Goal: Information Seeking & Learning: Check status

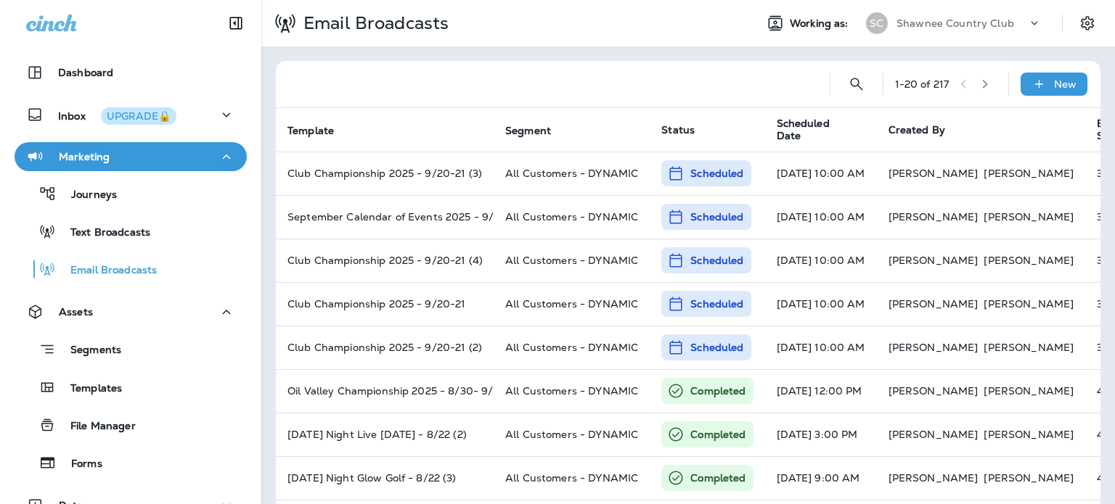
click at [911, 25] on p "Shawnee Country Club" at bounding box center [955, 23] width 118 height 12
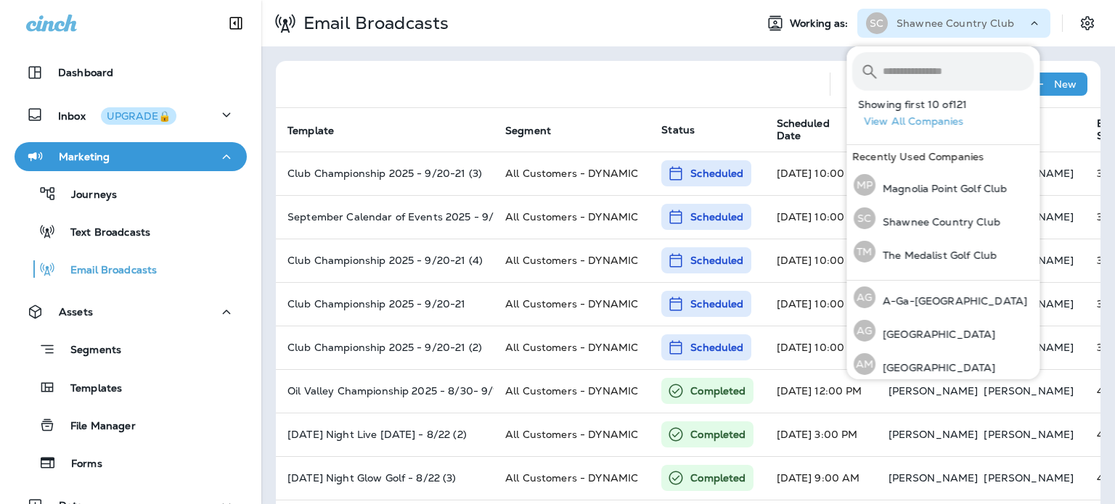
click at [919, 72] on input "text" at bounding box center [957, 71] width 151 height 38
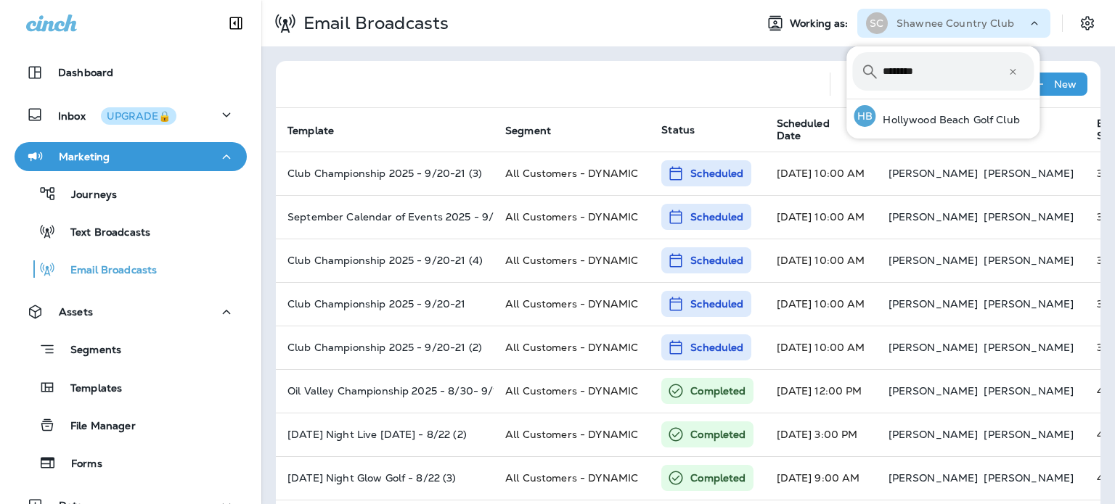
type input "********"
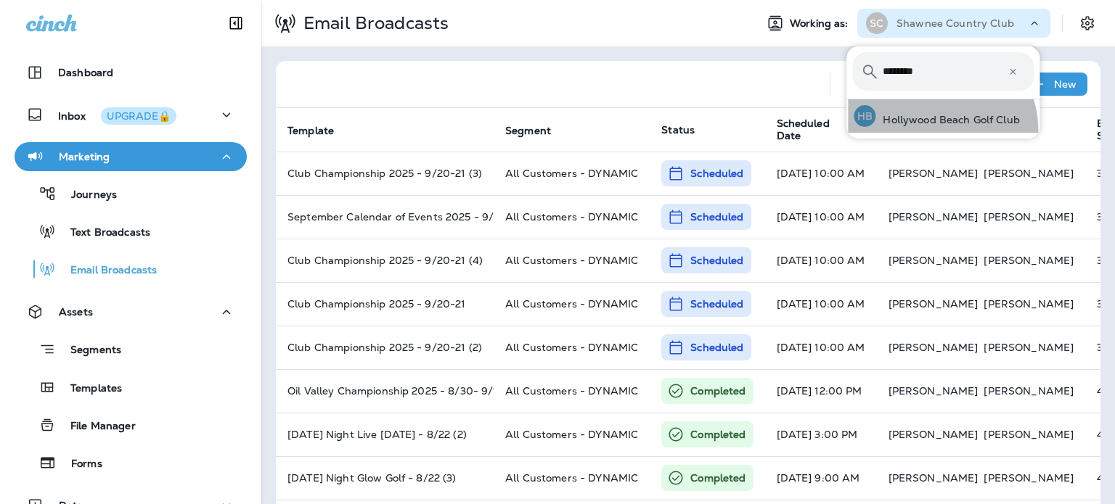
click at [938, 130] on div "HB Hollywood Beach Golf Club" at bounding box center [937, 115] width 178 height 33
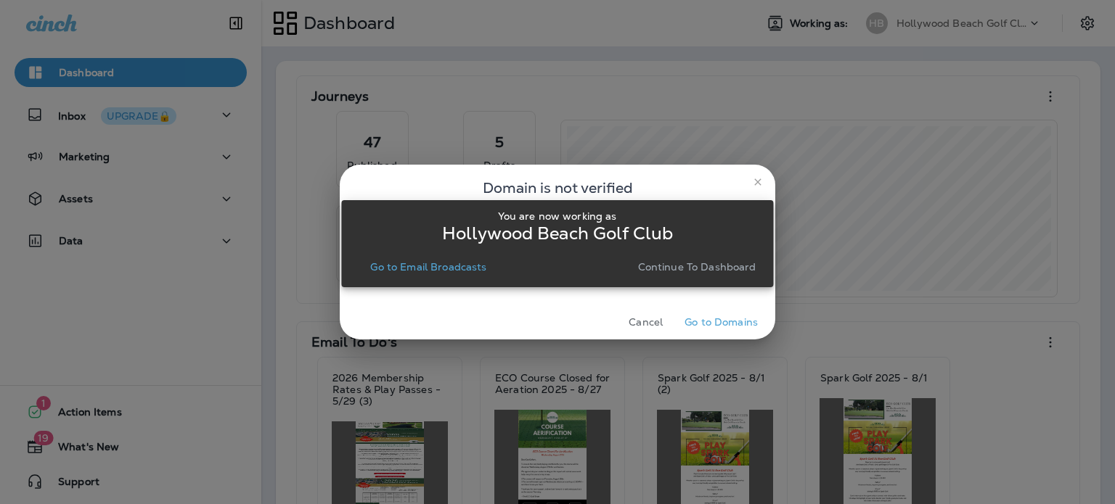
click at [773, 173] on div "Domain is not verified The domain for Hollywood Beach Golf Club is not verified…" at bounding box center [557, 252] width 1115 height 504
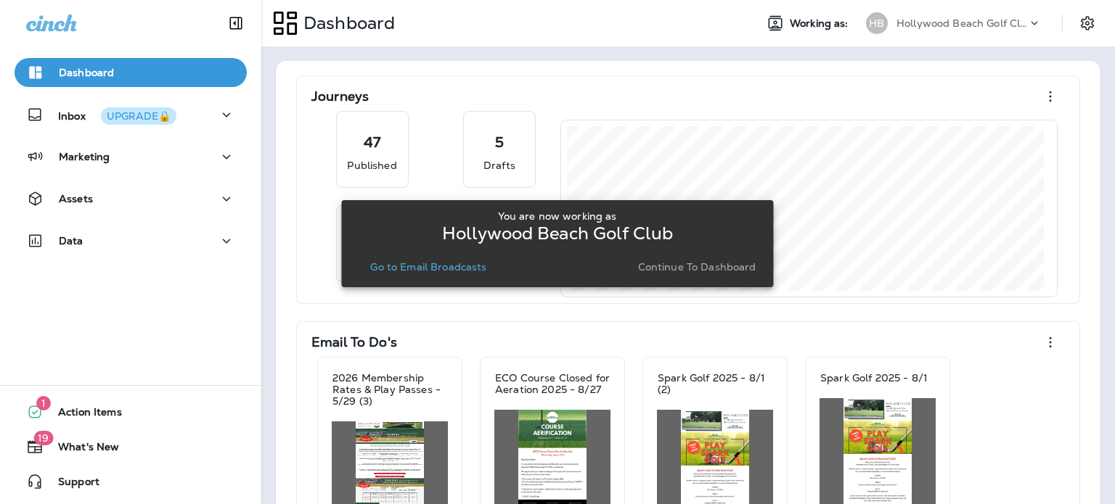
click at [695, 264] on p "Continue to Dashboard" at bounding box center [697, 267] width 118 height 12
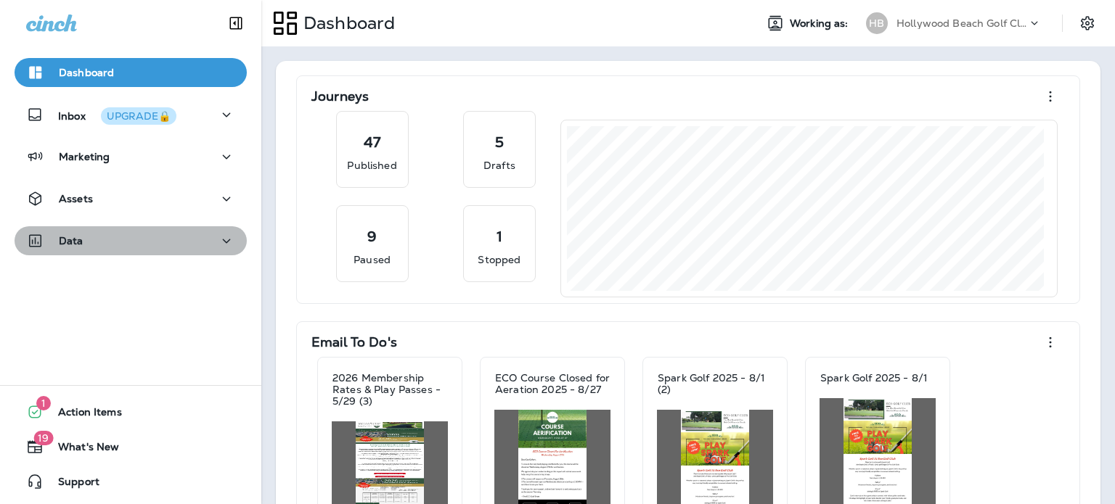
click at [145, 234] on div "Data" at bounding box center [130, 241] width 209 height 18
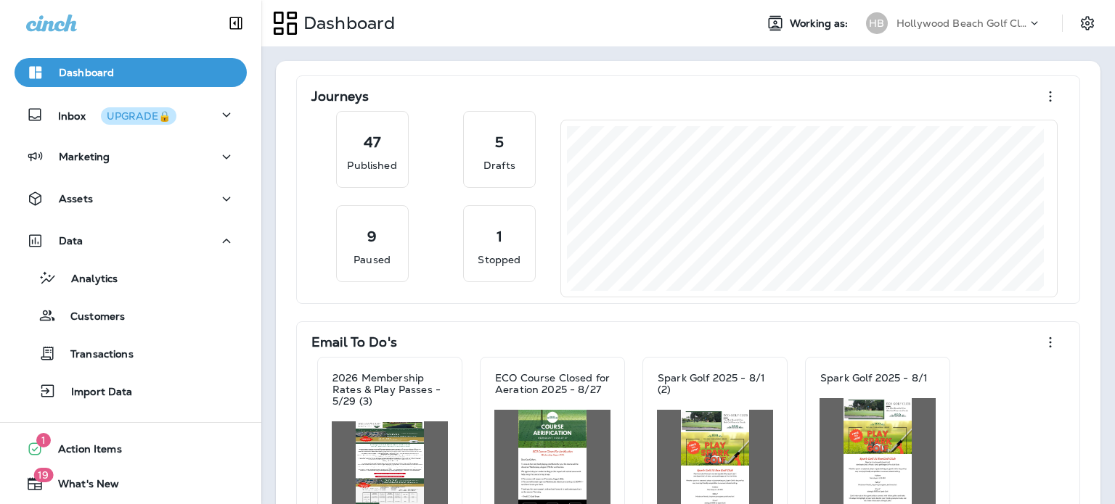
click at [157, 316] on div "Customers" at bounding box center [130, 316] width 221 height 22
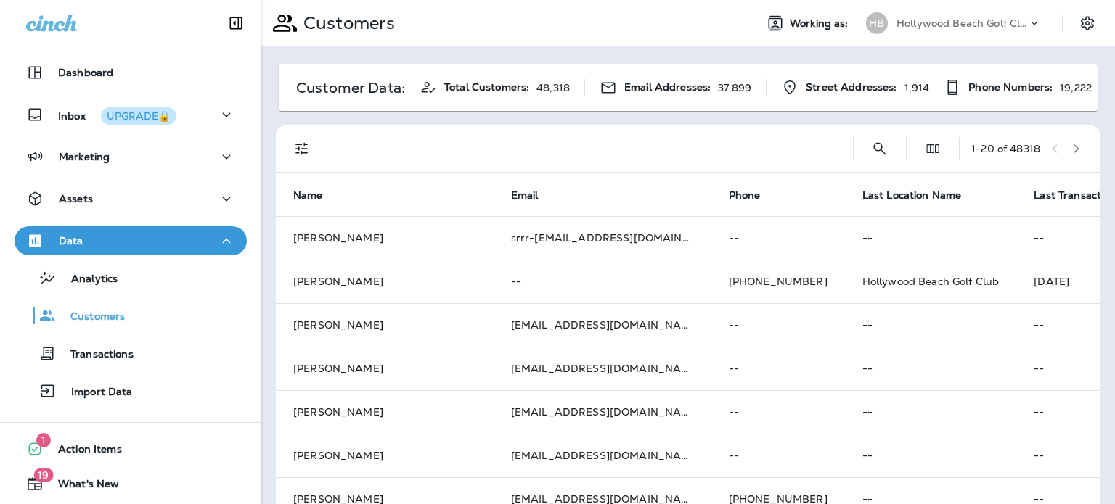
click at [877, 139] on div "1 - 20 of 48318" at bounding box center [690, 149] width 807 height 46
click at [871, 147] on icon "Search Customers" at bounding box center [879, 148] width 17 height 17
type input "**********"
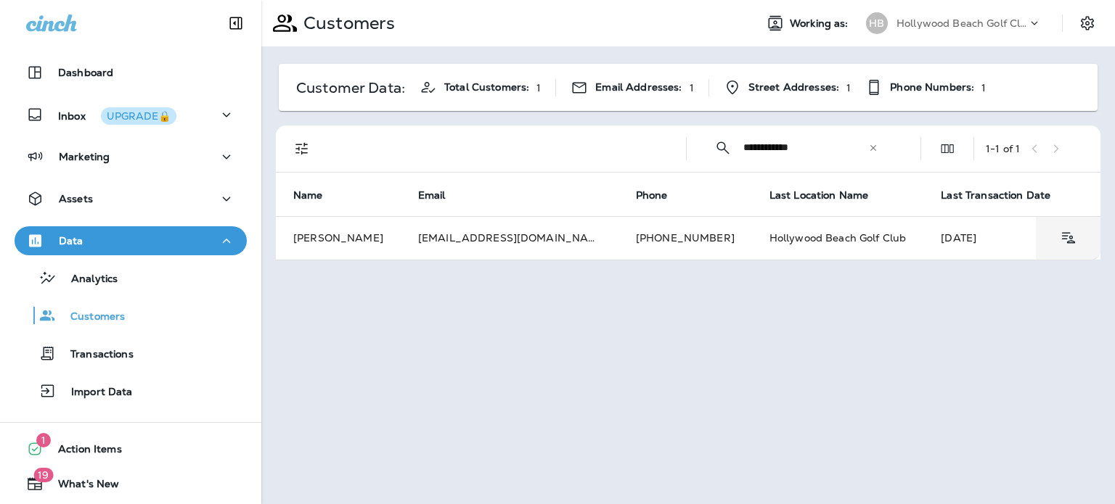
click at [708, 240] on td "[PHONE_NUMBER]" at bounding box center [685, 238] width 134 height 44
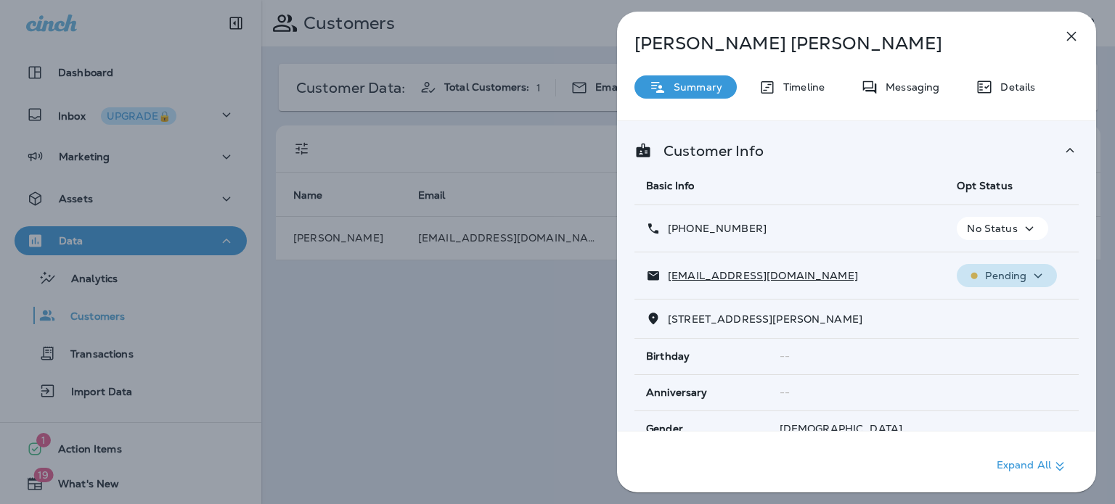
click at [993, 272] on p "Pending" at bounding box center [1005, 276] width 41 height 12
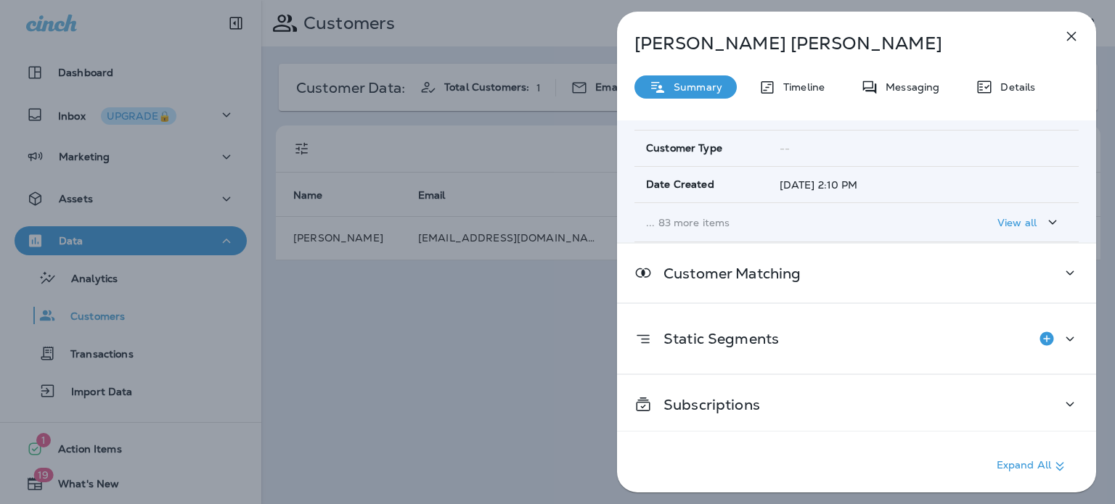
scroll to position [316, 0]
click at [806, 72] on div "[PERSON_NAME] Summary Timeline Messaging Details Customer Info Basic Info Opt S…" at bounding box center [856, 257] width 479 height 490
click at [812, 86] on p "Timeline" at bounding box center [800, 87] width 49 height 12
